Goal: Task Accomplishment & Management: Use online tool/utility

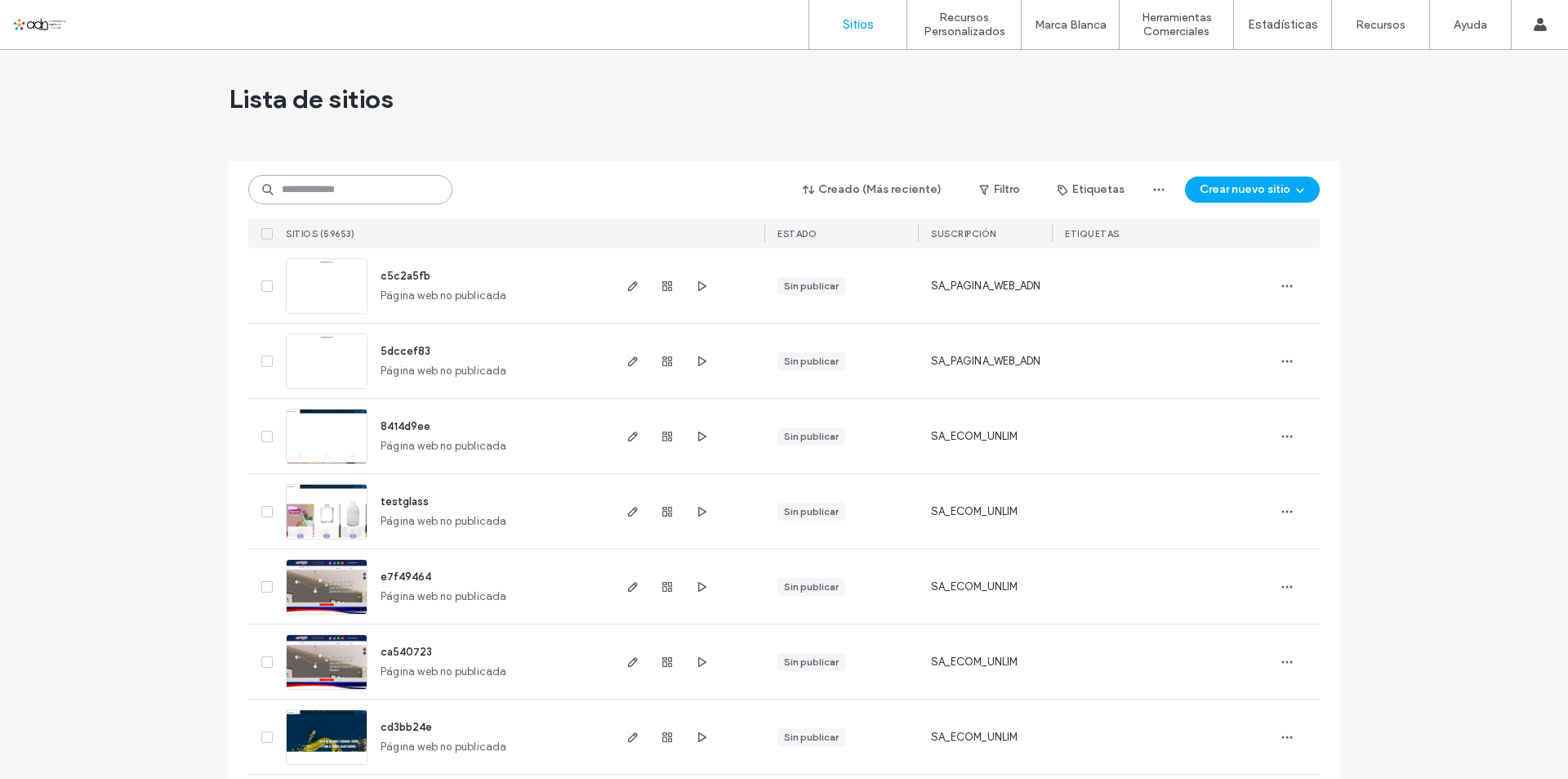
click at [361, 189] on input at bounding box center [350, 189] width 204 height 29
paste input "**********"
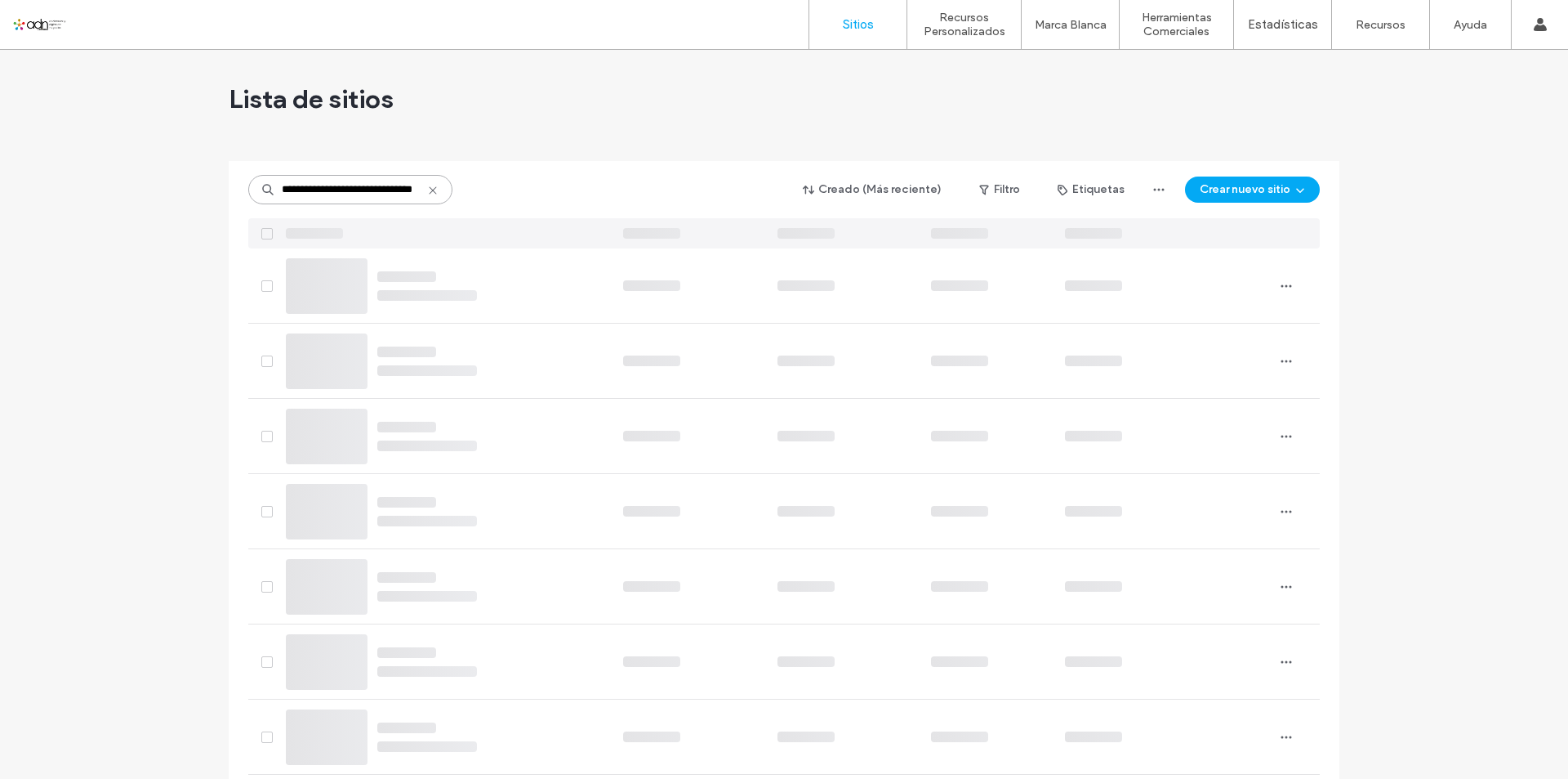
type input "**********"
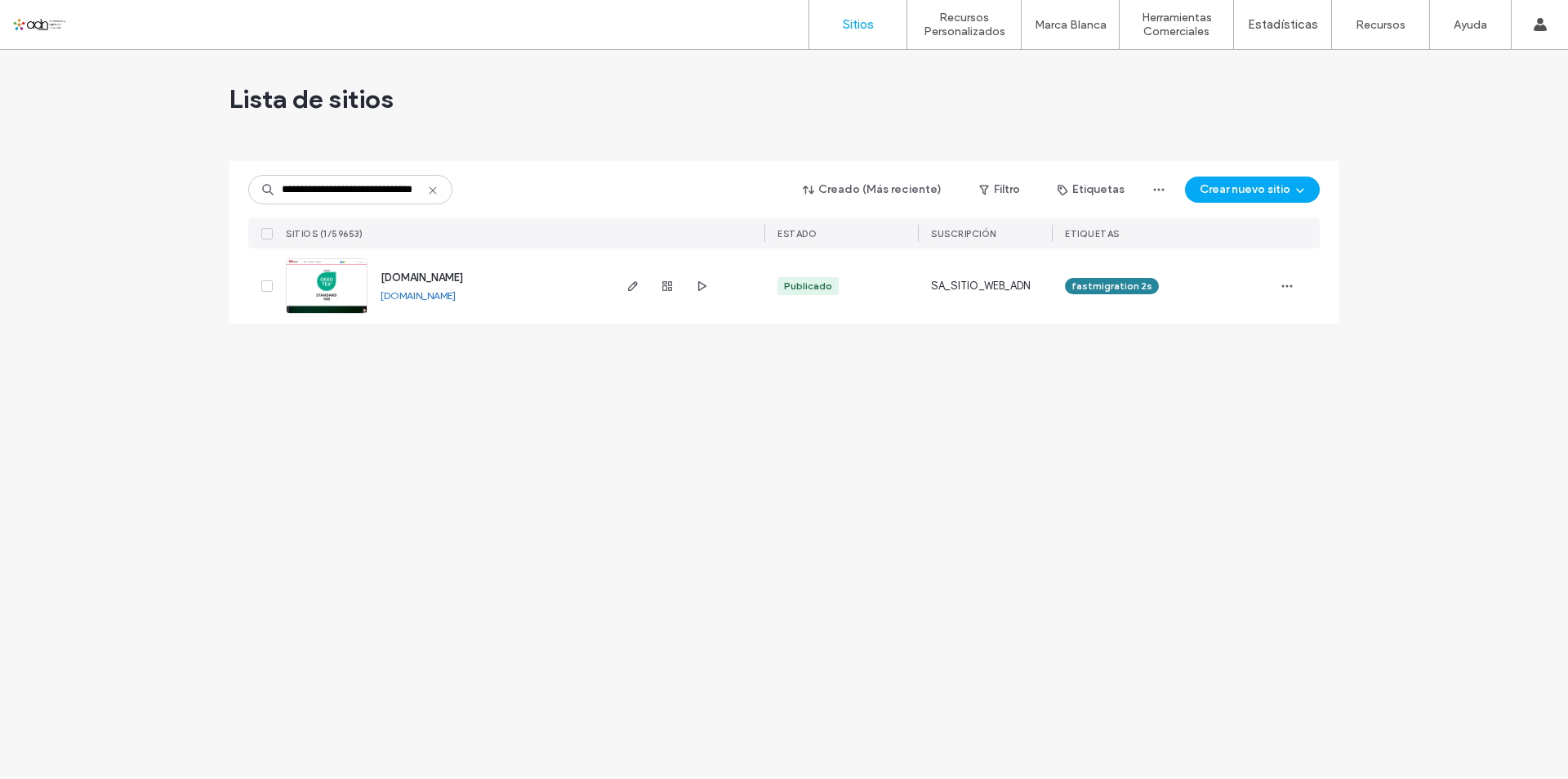
scroll to position [0, 0]
click at [344, 278] on link at bounding box center [326, 285] width 82 height 56
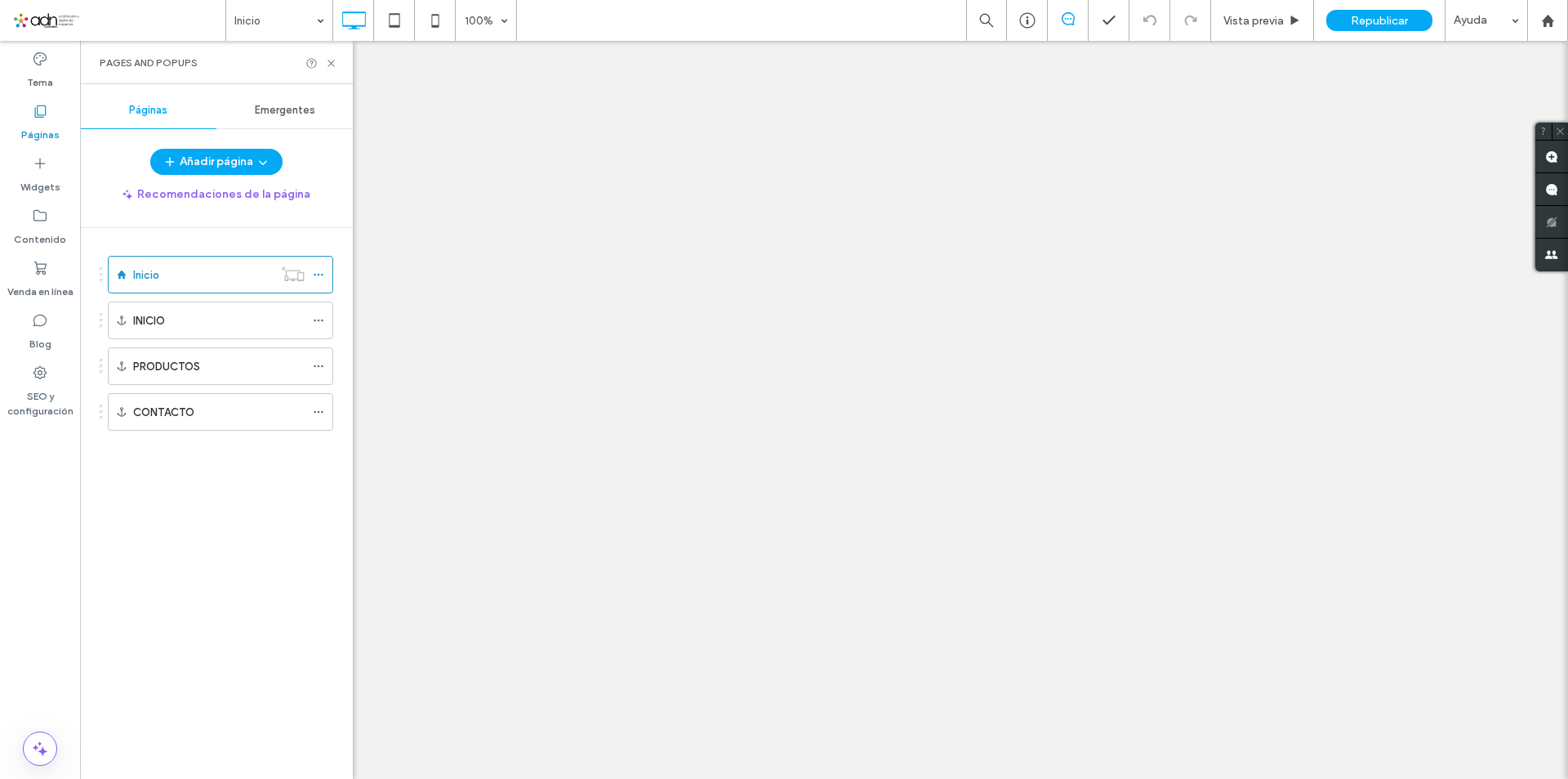
click at [185, 425] on div "CONTACTO" at bounding box center [219, 412] width 171 height 36
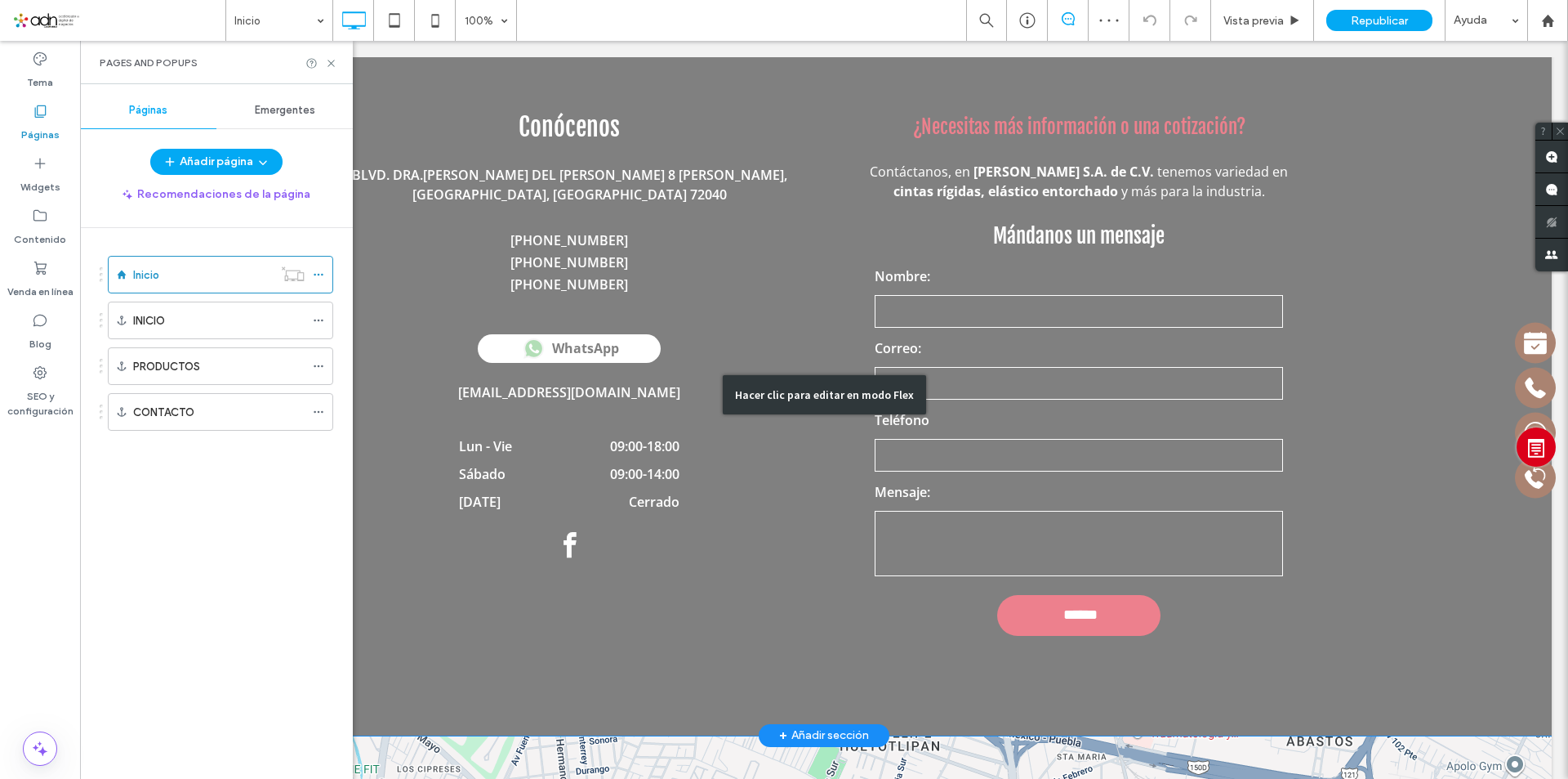
click at [1207, 501] on div "Hacer clic para editar en modo Flex" at bounding box center [823, 394] width 1455 height 681
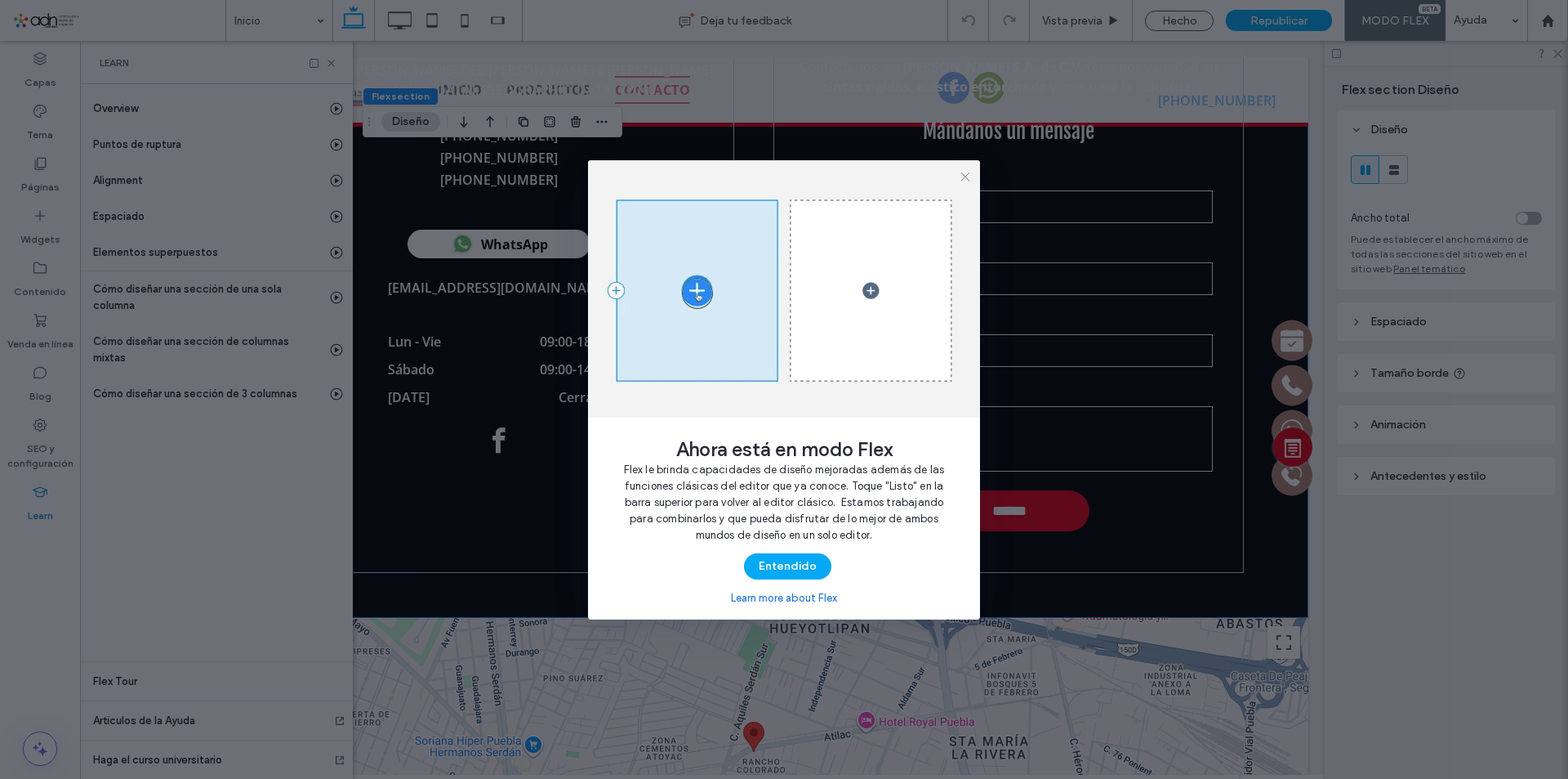
scroll to position [4038, 0]
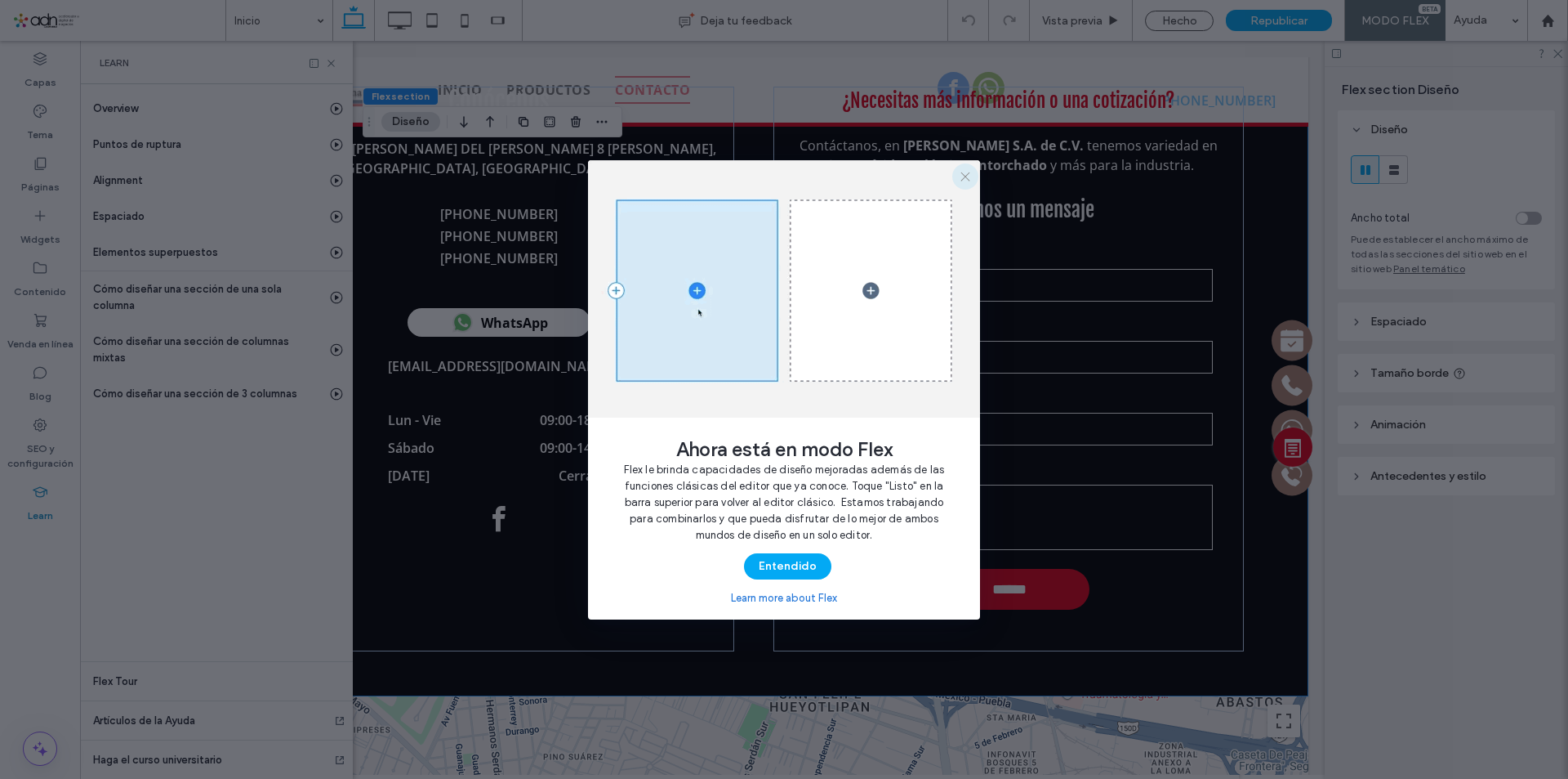
click at [966, 170] on icon "button" at bounding box center [965, 177] width 13 height 13
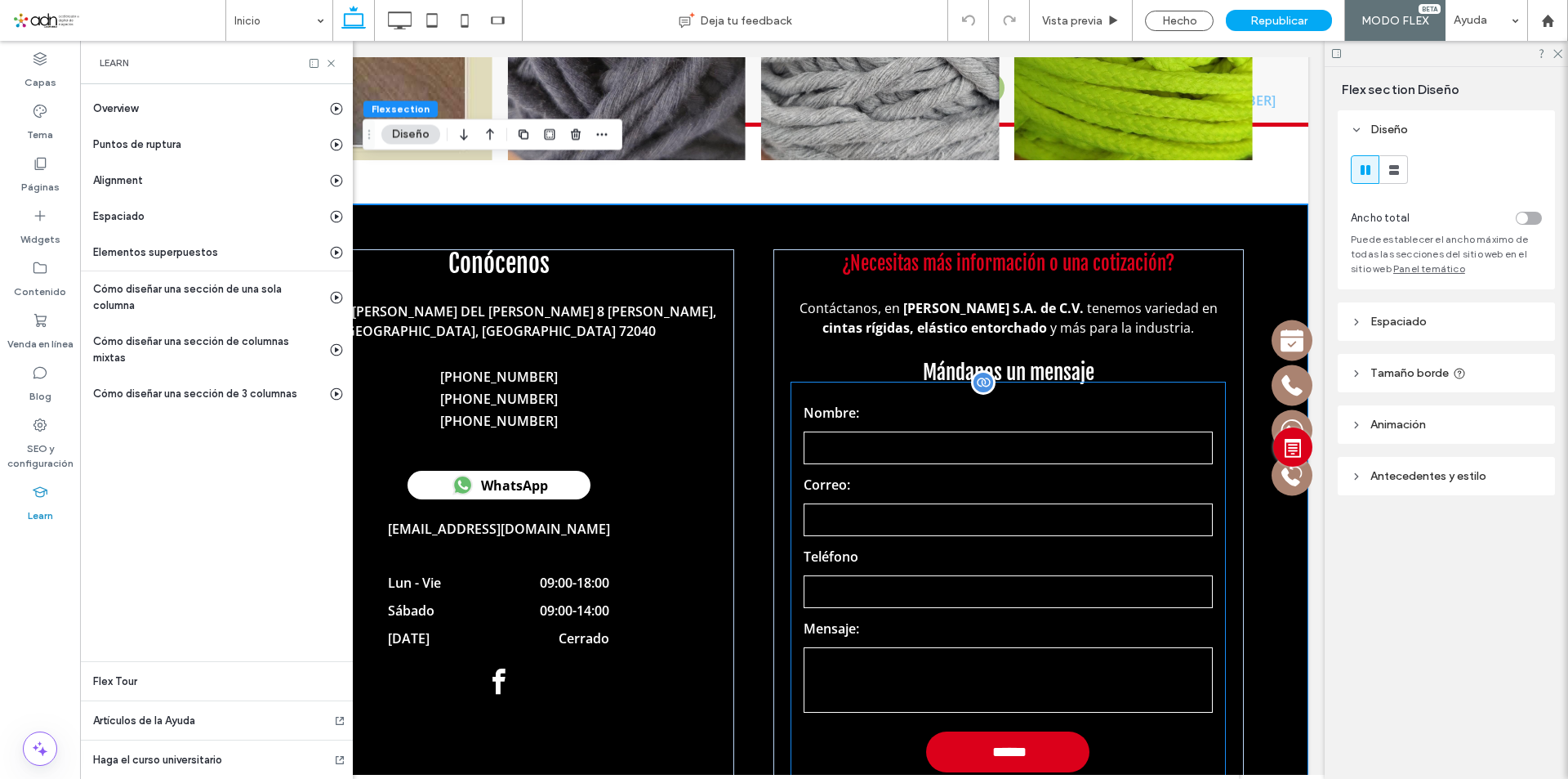
scroll to position [3875, 0]
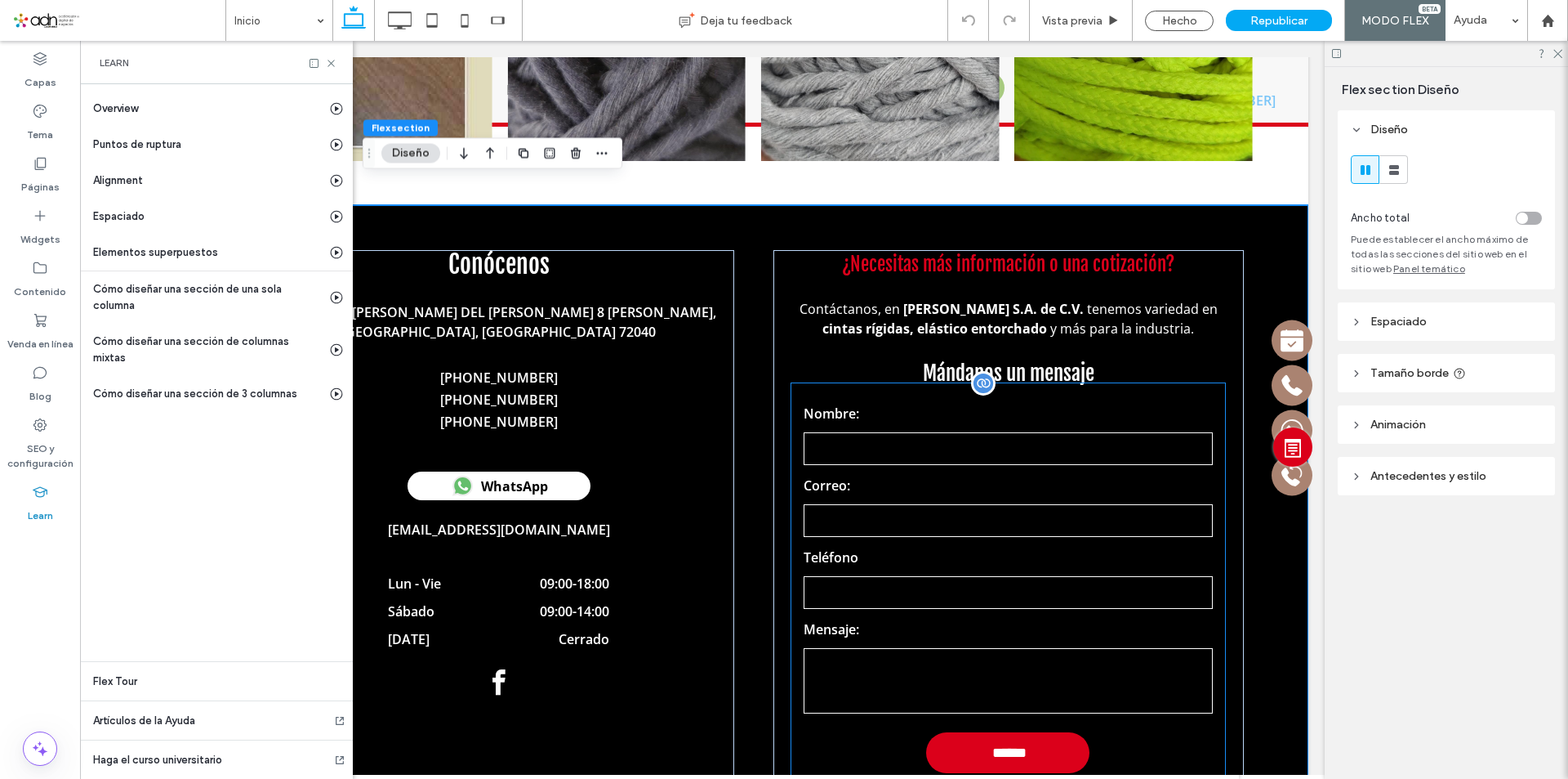
click at [977, 371] on div at bounding box center [983, 383] width 24 height 24
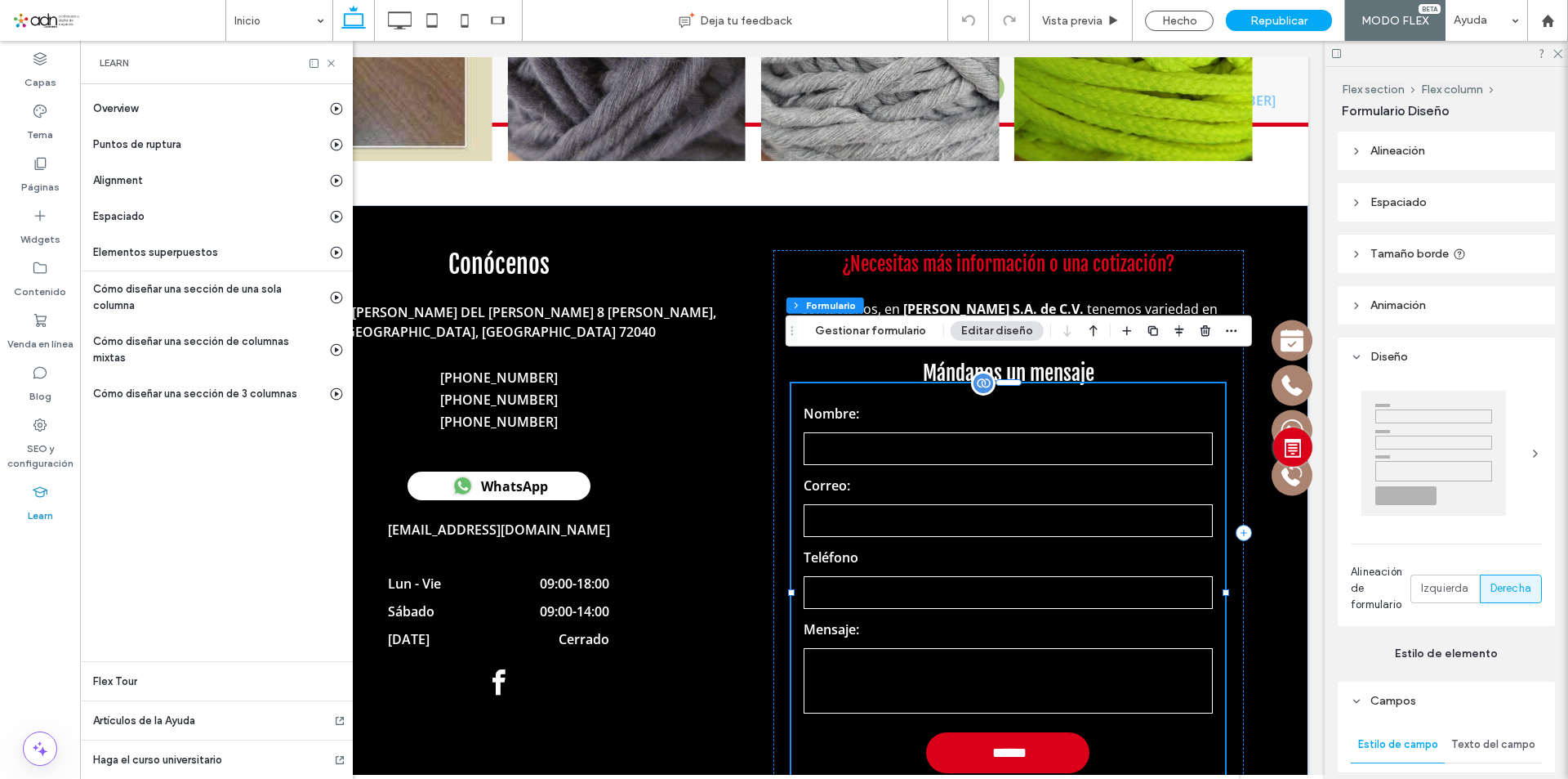
type input "*"
type input "***"
click at [903, 341] on div "Flex section Flex column Formulario Gestionar formulario Editar diseño" at bounding box center [1019, 330] width 467 height 31
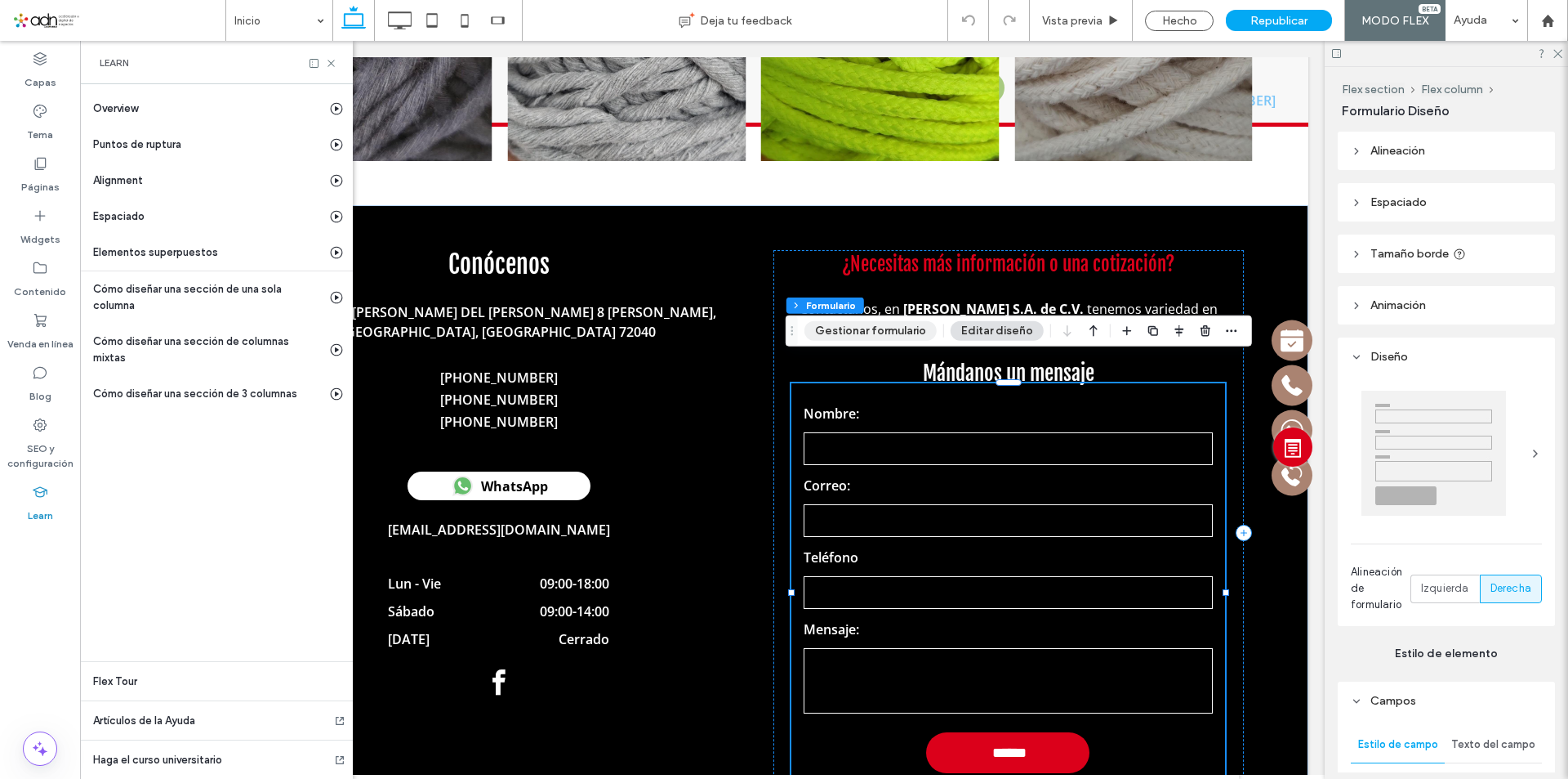
click at [905, 327] on button "Gestionar formulario" at bounding box center [870, 330] width 133 height 20
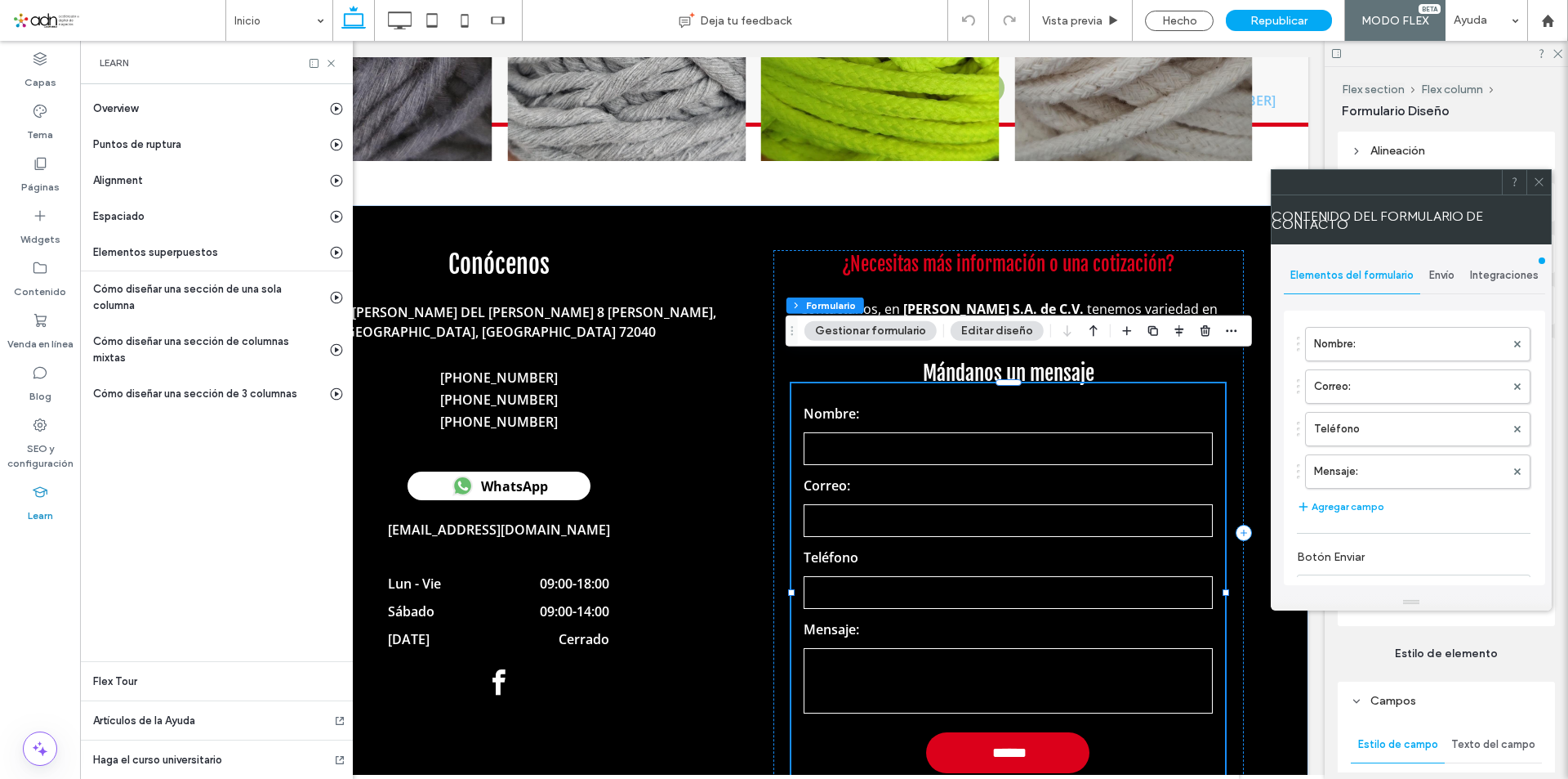
click at [1452, 269] on span "Envío" at bounding box center [1442, 276] width 25 height 13
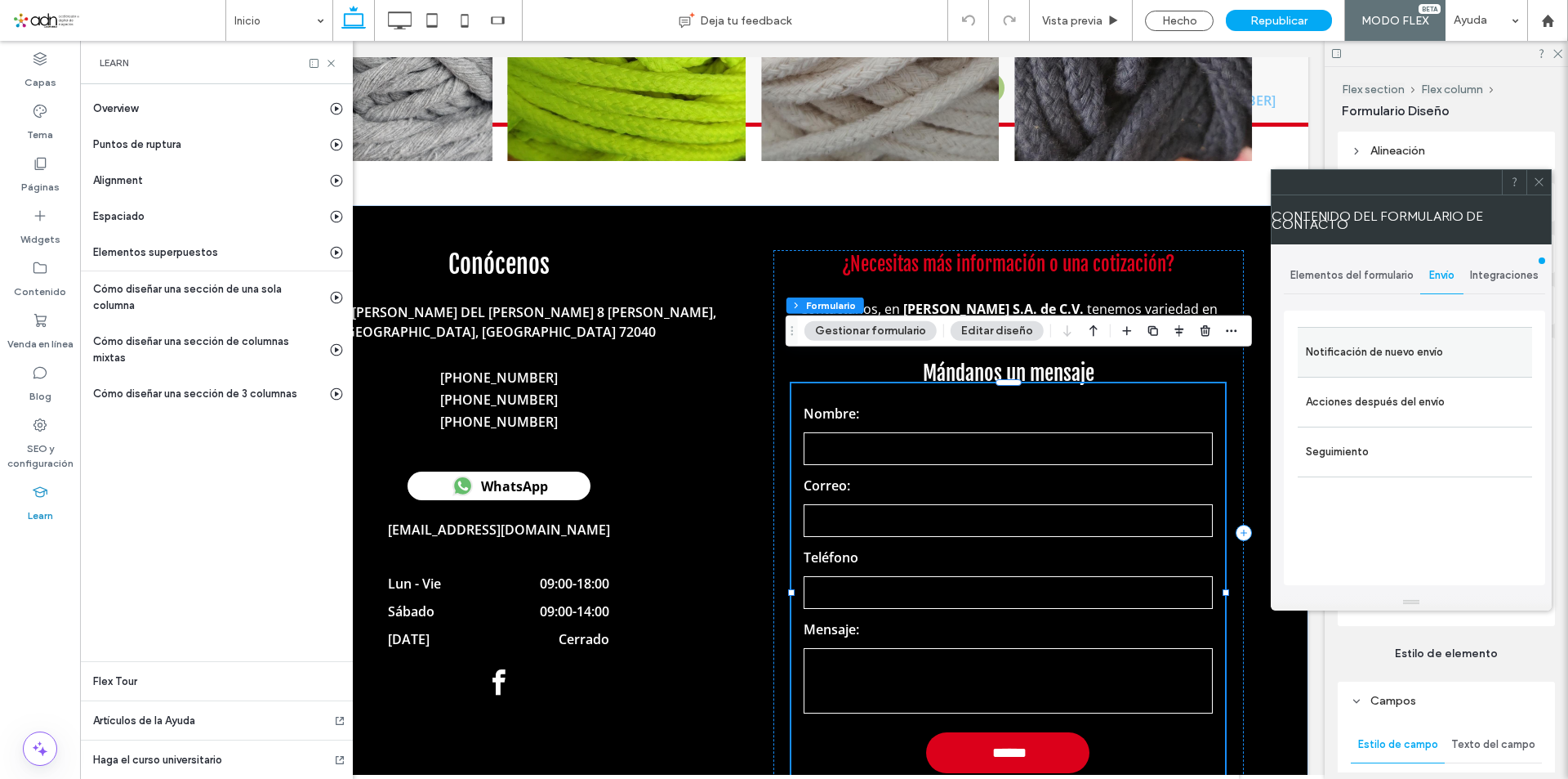
click at [1447, 346] on label "Notificación de nuevo envío" at bounding box center [1416, 352] width 218 height 33
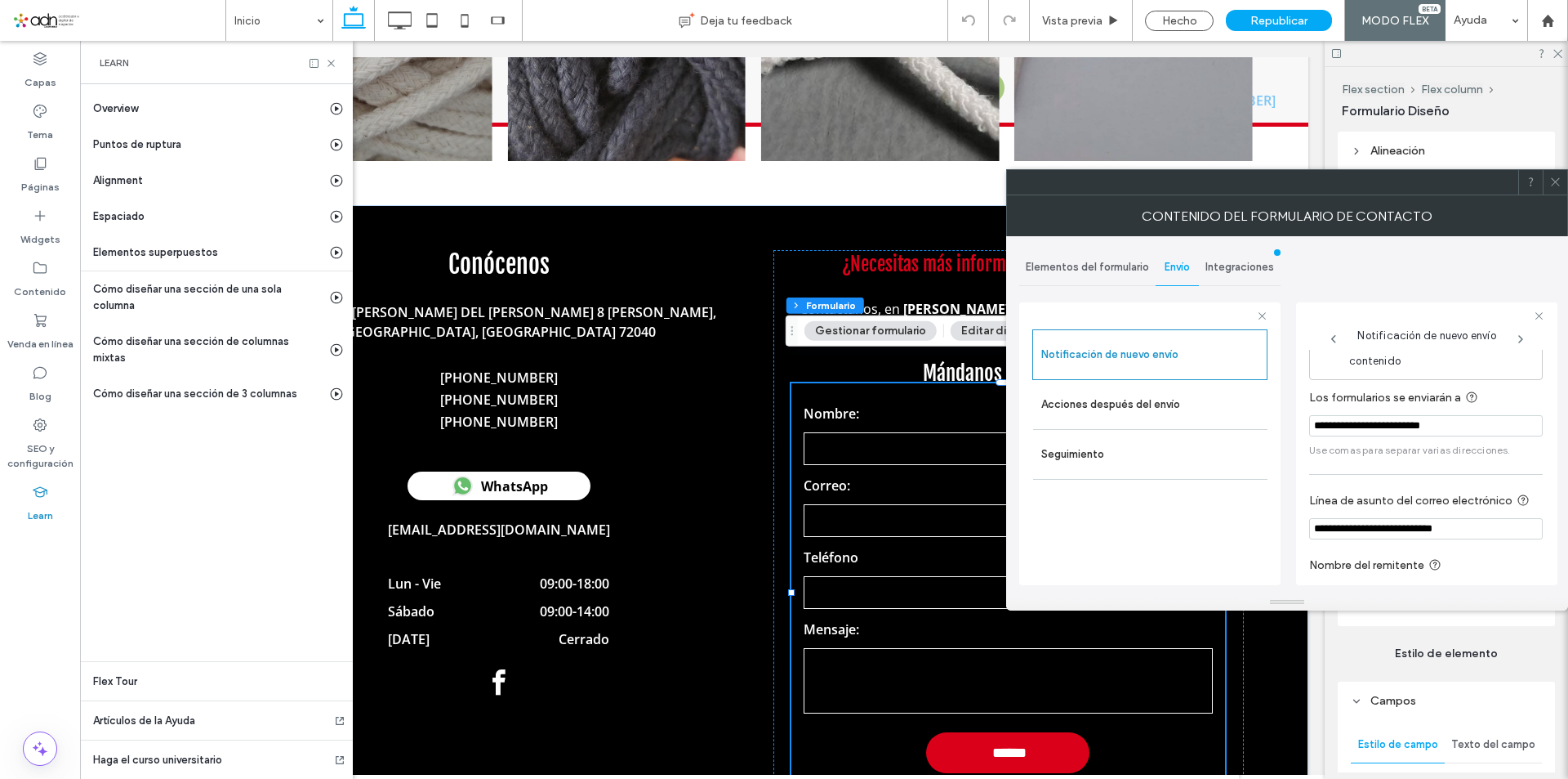
scroll to position [82, 0]
